Goal: Task Accomplishment & Management: Use online tool/utility

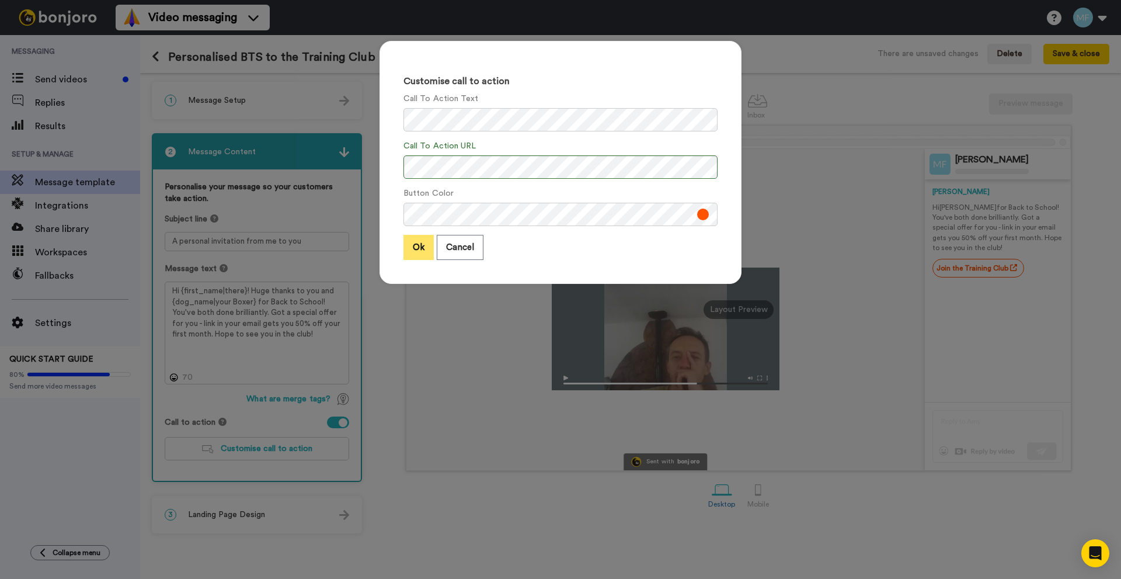
click at [418, 252] on button "Ok" at bounding box center [419, 247] width 30 height 25
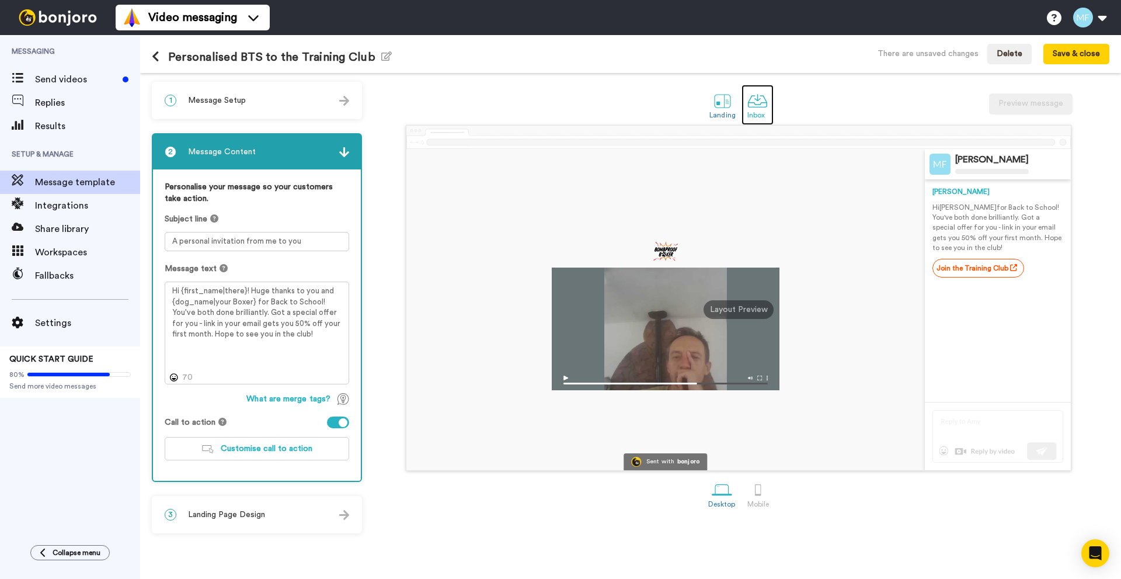
click at [756, 111] on div "Inbox" at bounding box center [757, 115] width 20 height 8
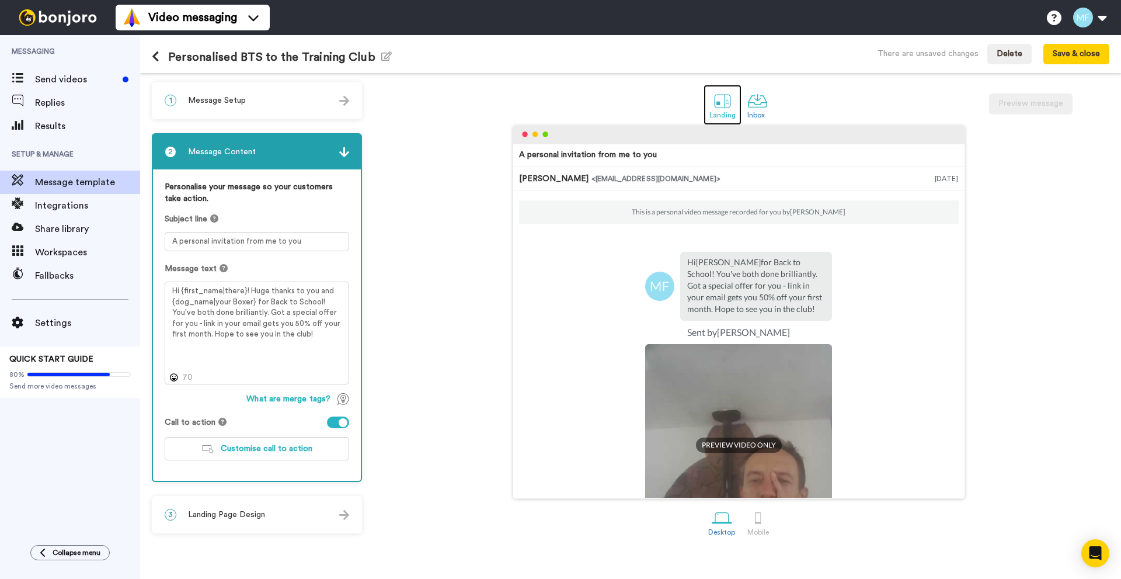
click at [735, 112] on div "Landing" at bounding box center [723, 115] width 26 height 8
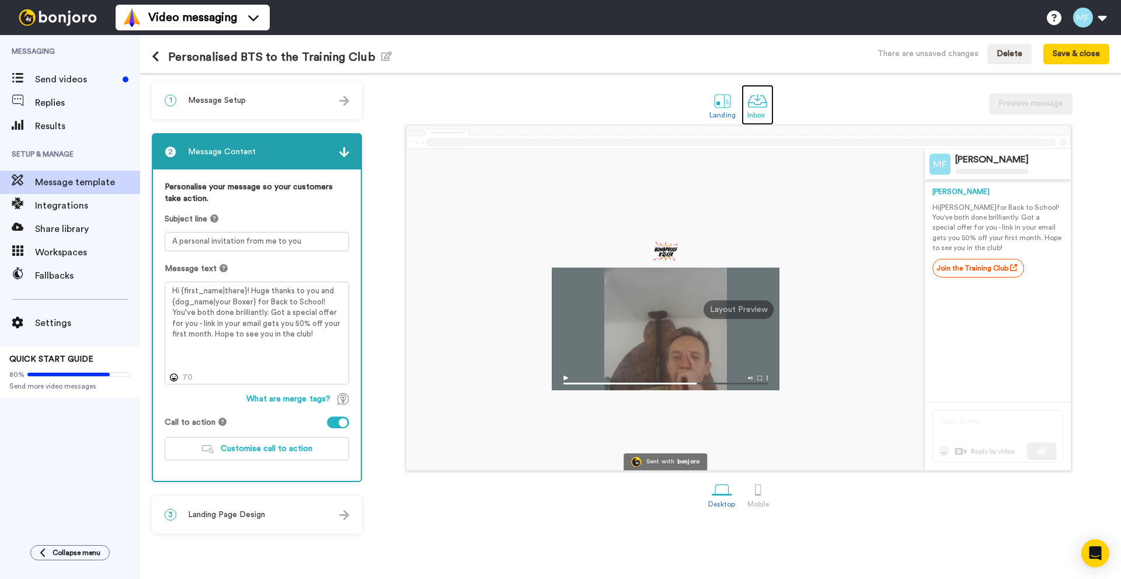
click at [759, 107] on div at bounding box center [757, 101] width 20 height 20
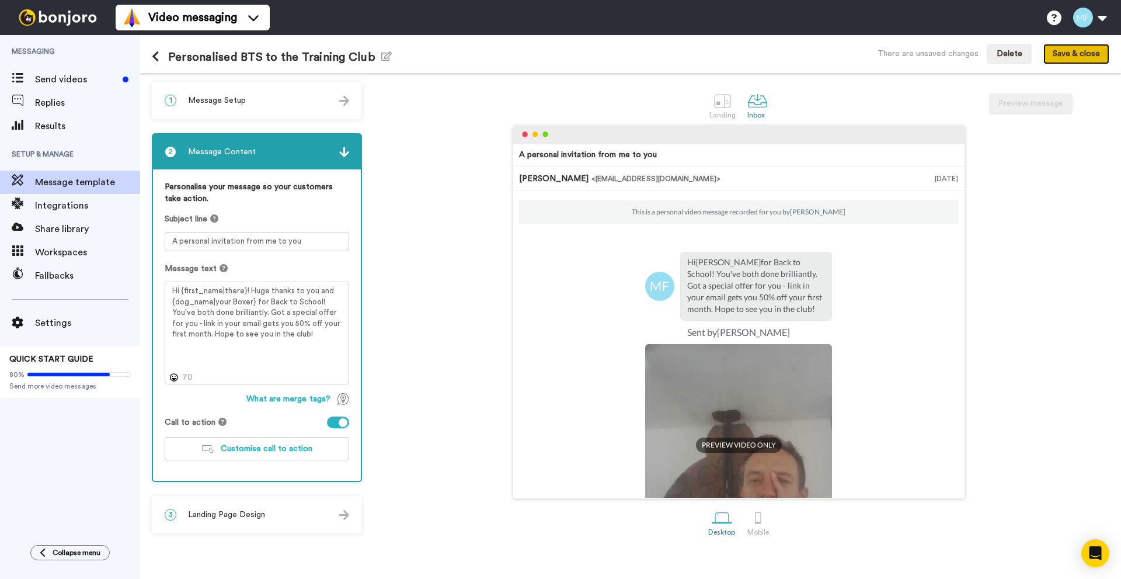
click at [1075, 48] on button "Save & close" at bounding box center [1077, 54] width 66 height 21
